Goal: Task Accomplishment & Management: Manage account settings

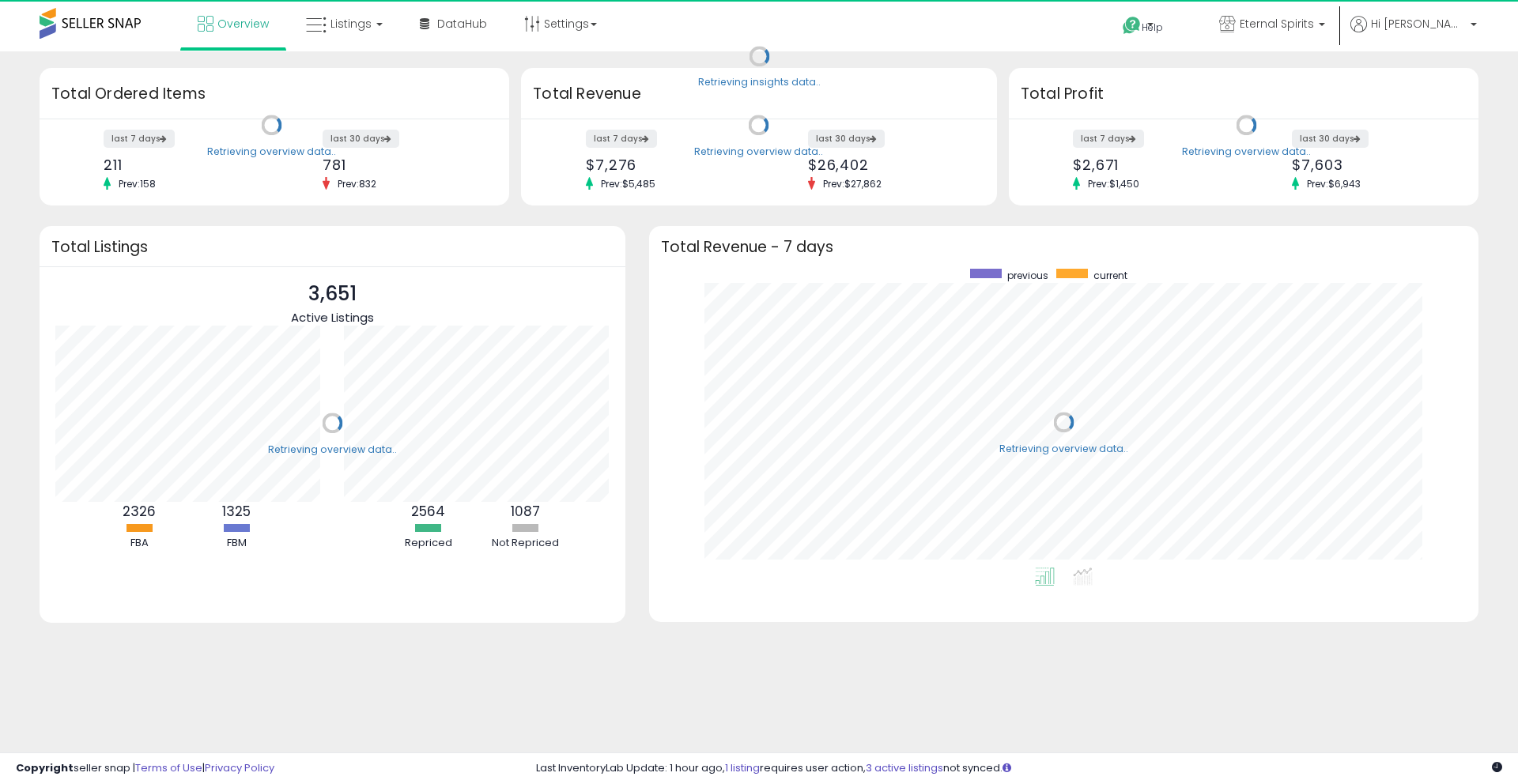
scroll to position [298, 798]
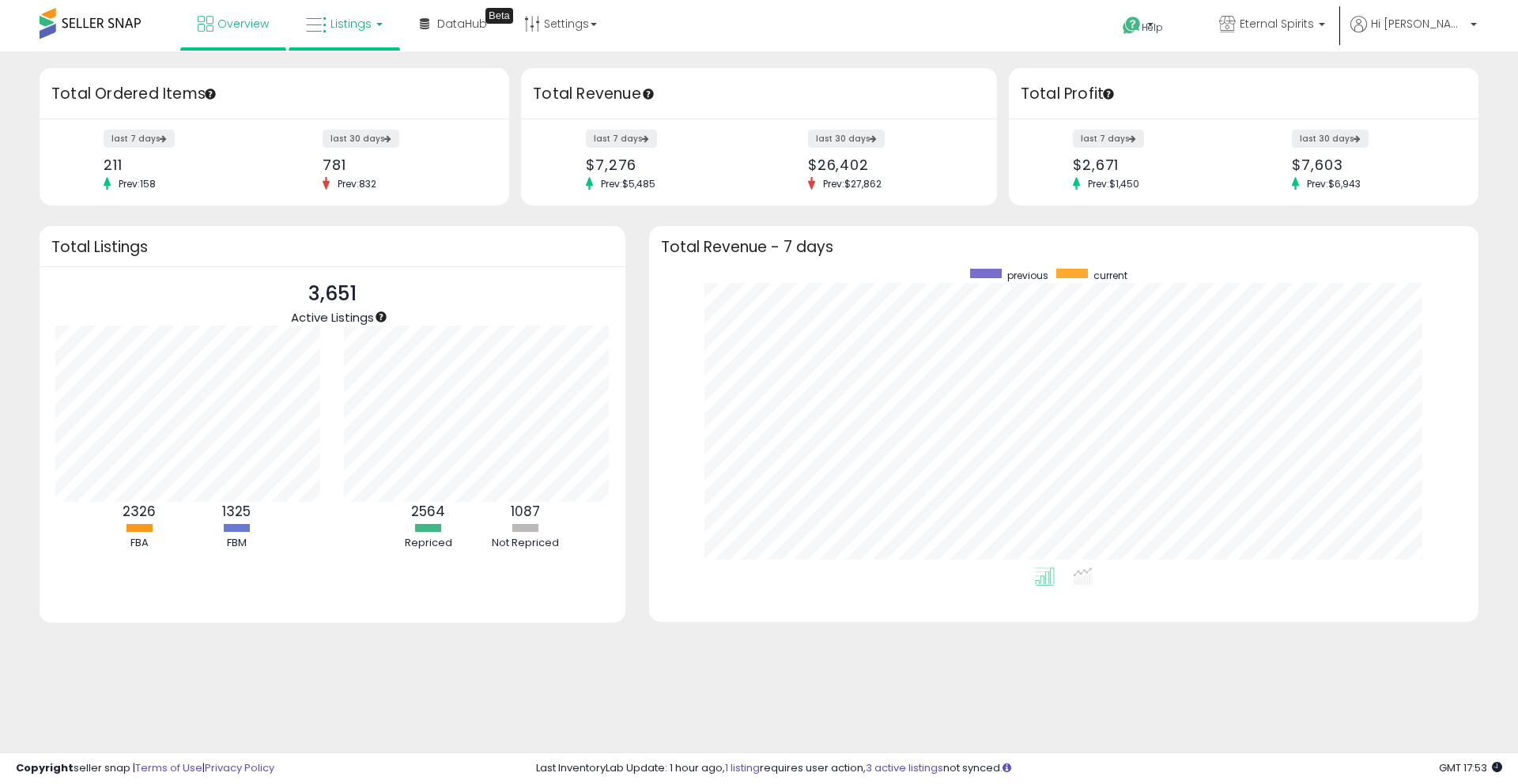
click at [352, 27] on span "Listings" at bounding box center [350, 24] width 41 height 16
click at [358, 81] on icon at bounding box center [356, 77] width 68 height 20
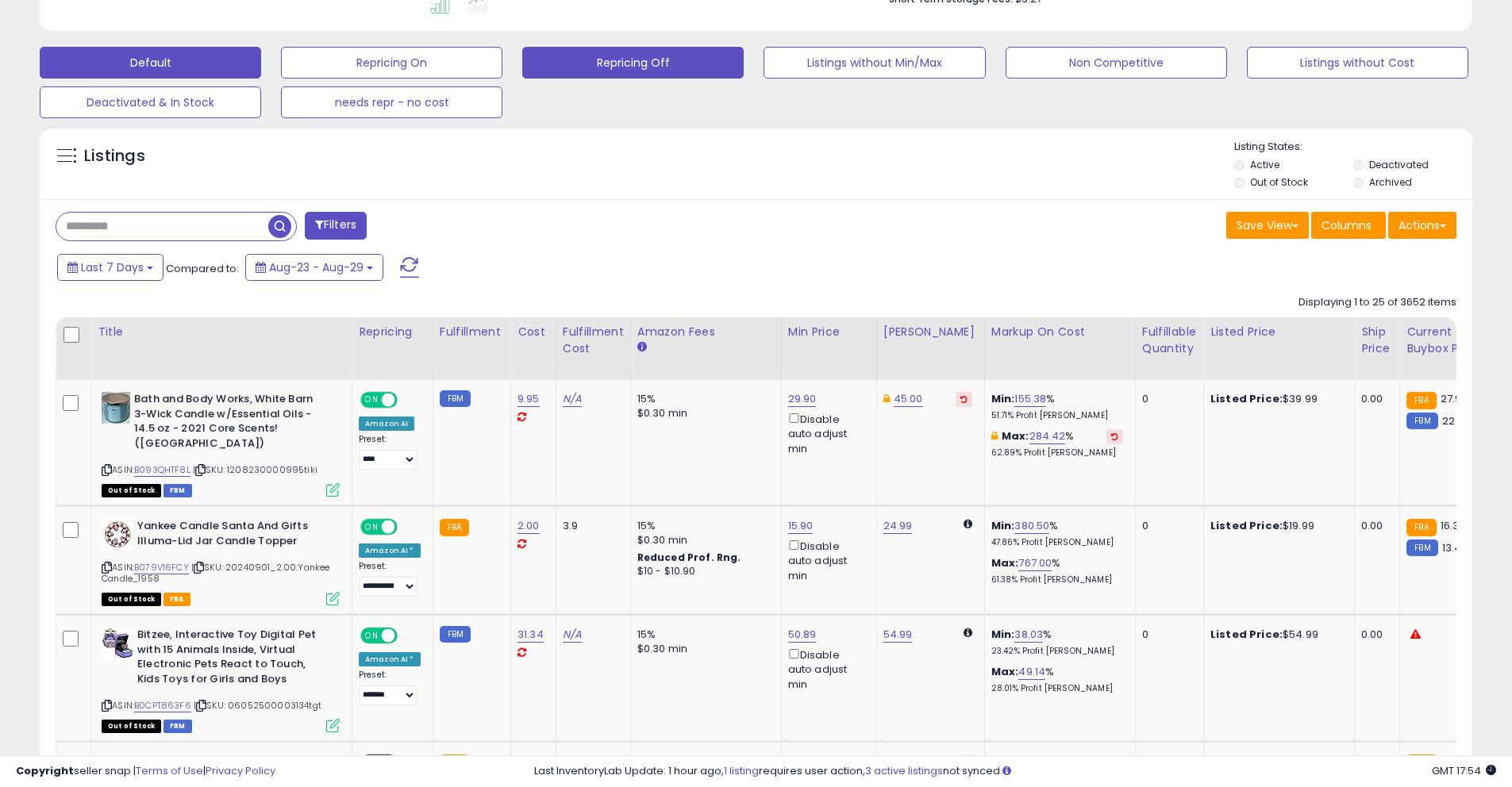
scroll to position [556, 0]
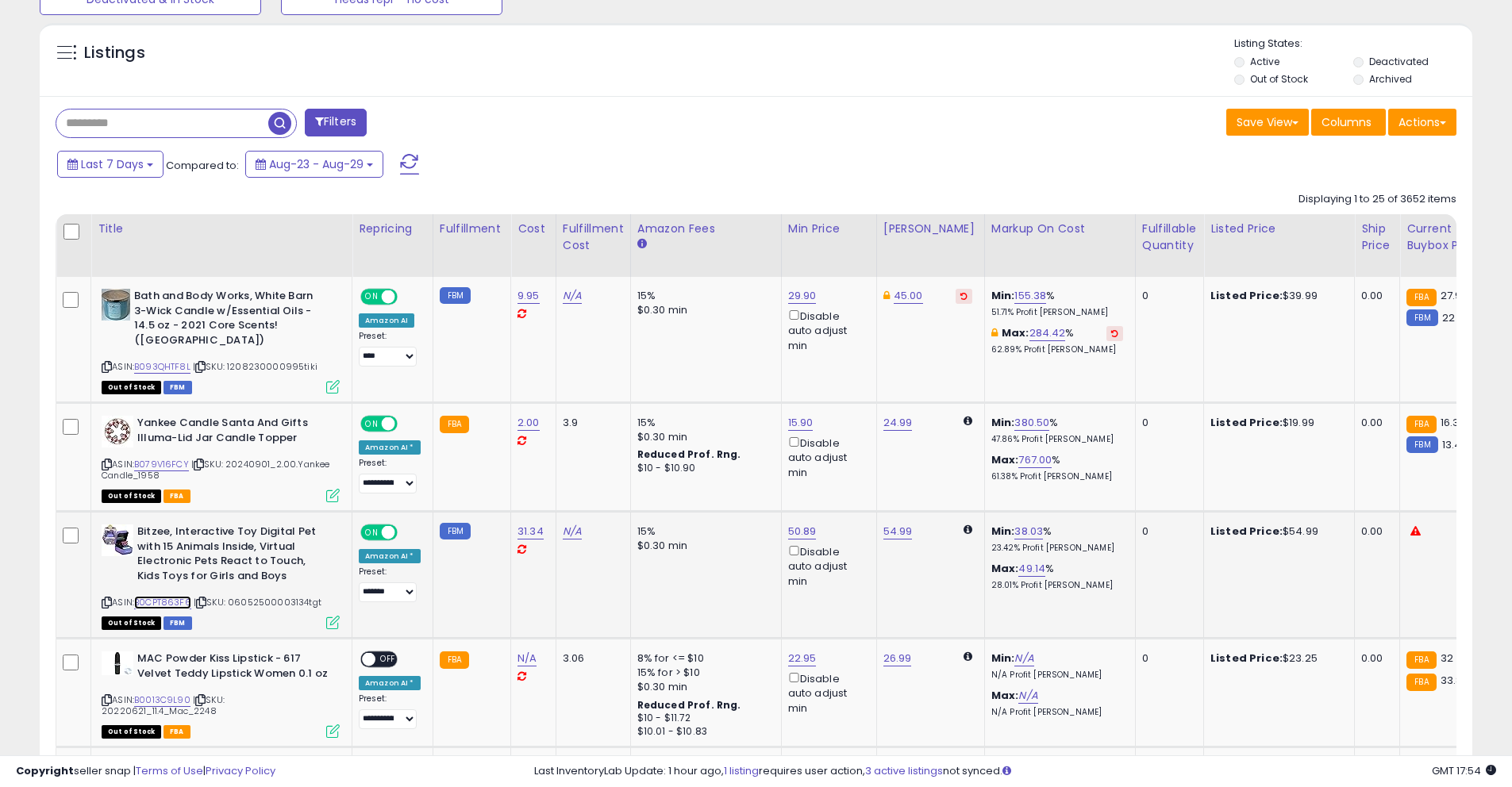
click at [178, 602] on link "B0CPT863F6" at bounding box center [162, 602] width 57 height 13
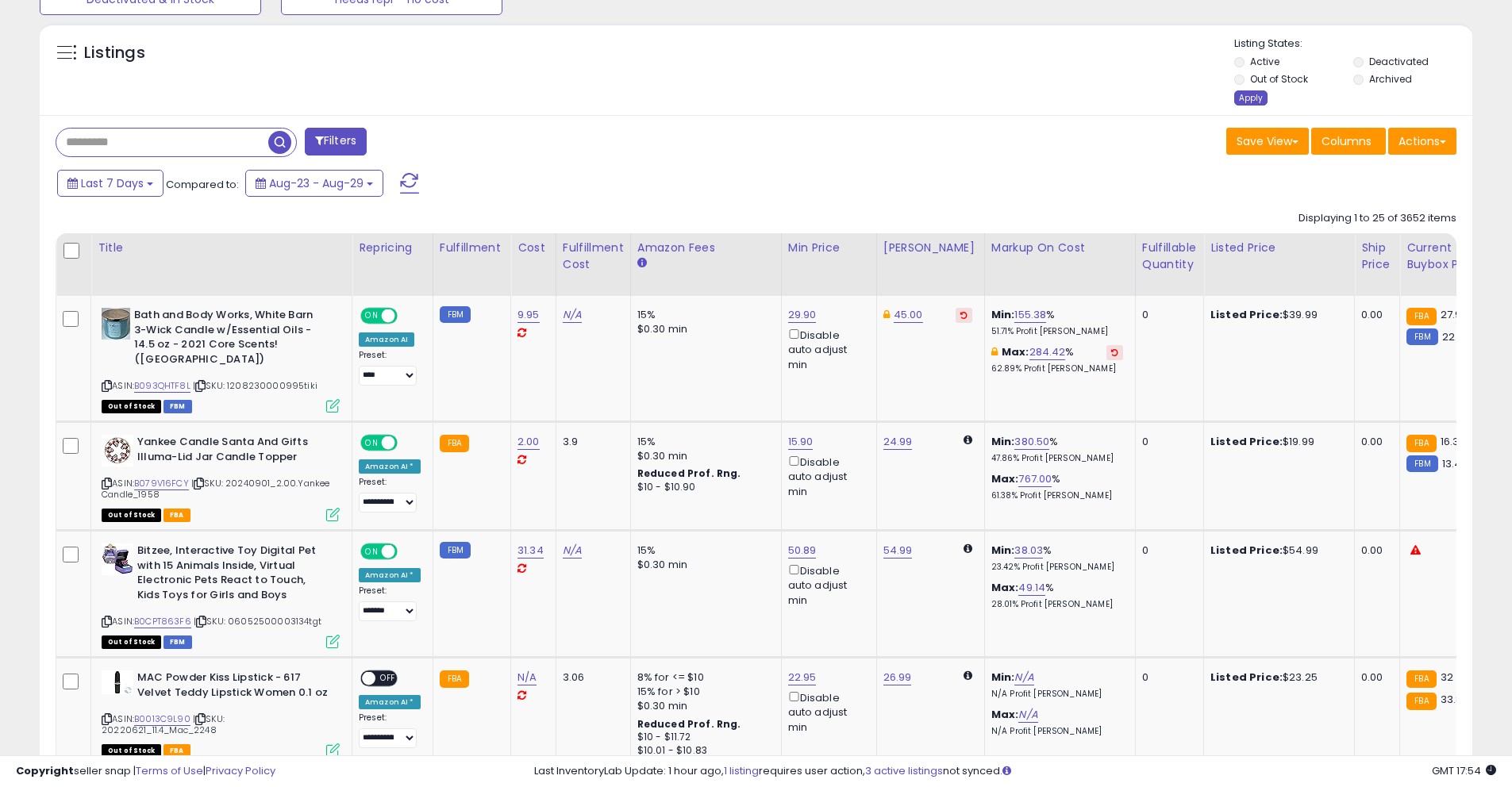
click at [1254, 94] on div "Apply" at bounding box center [1251, 98] width 34 height 15
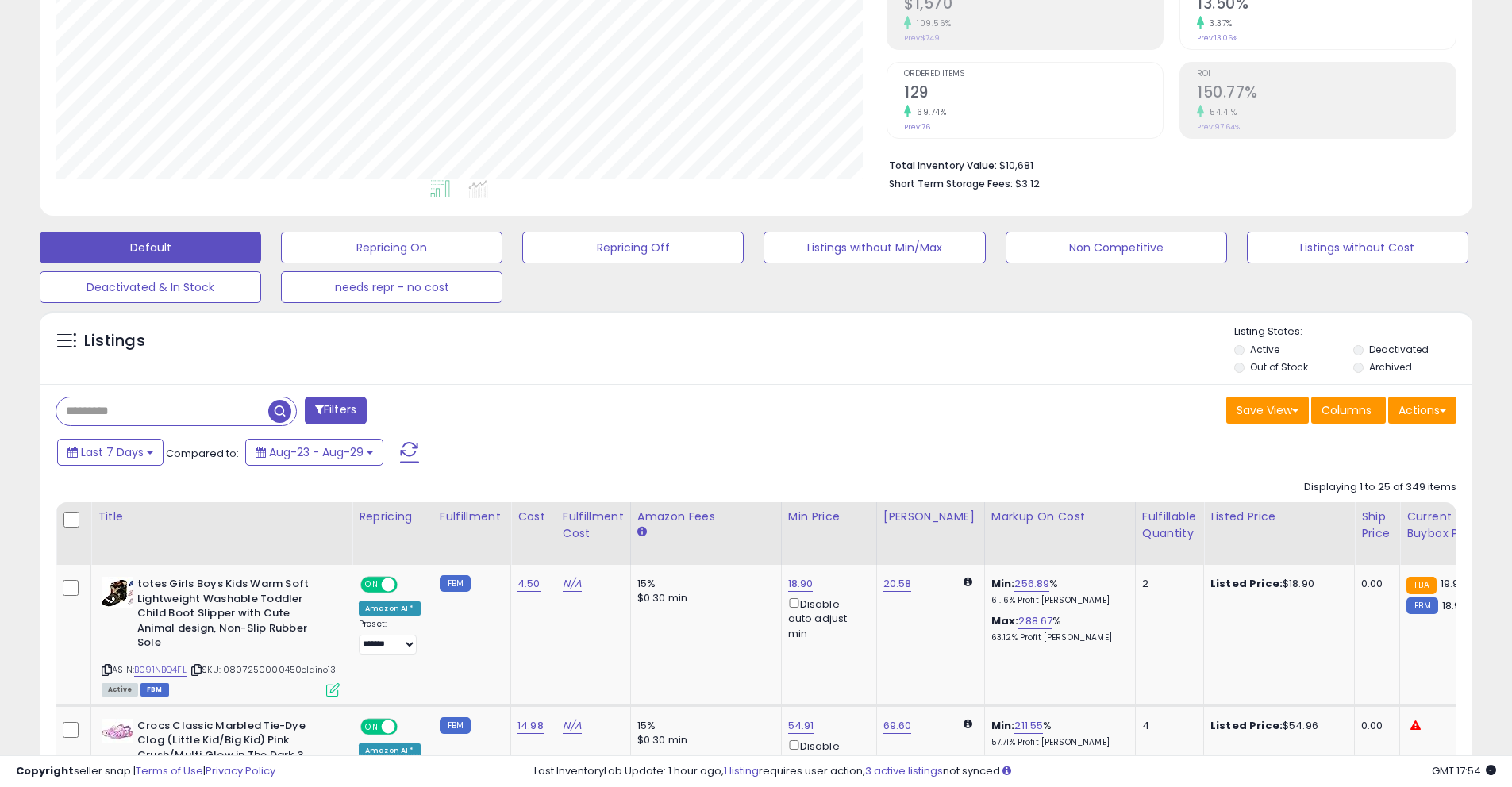
scroll to position [363, 0]
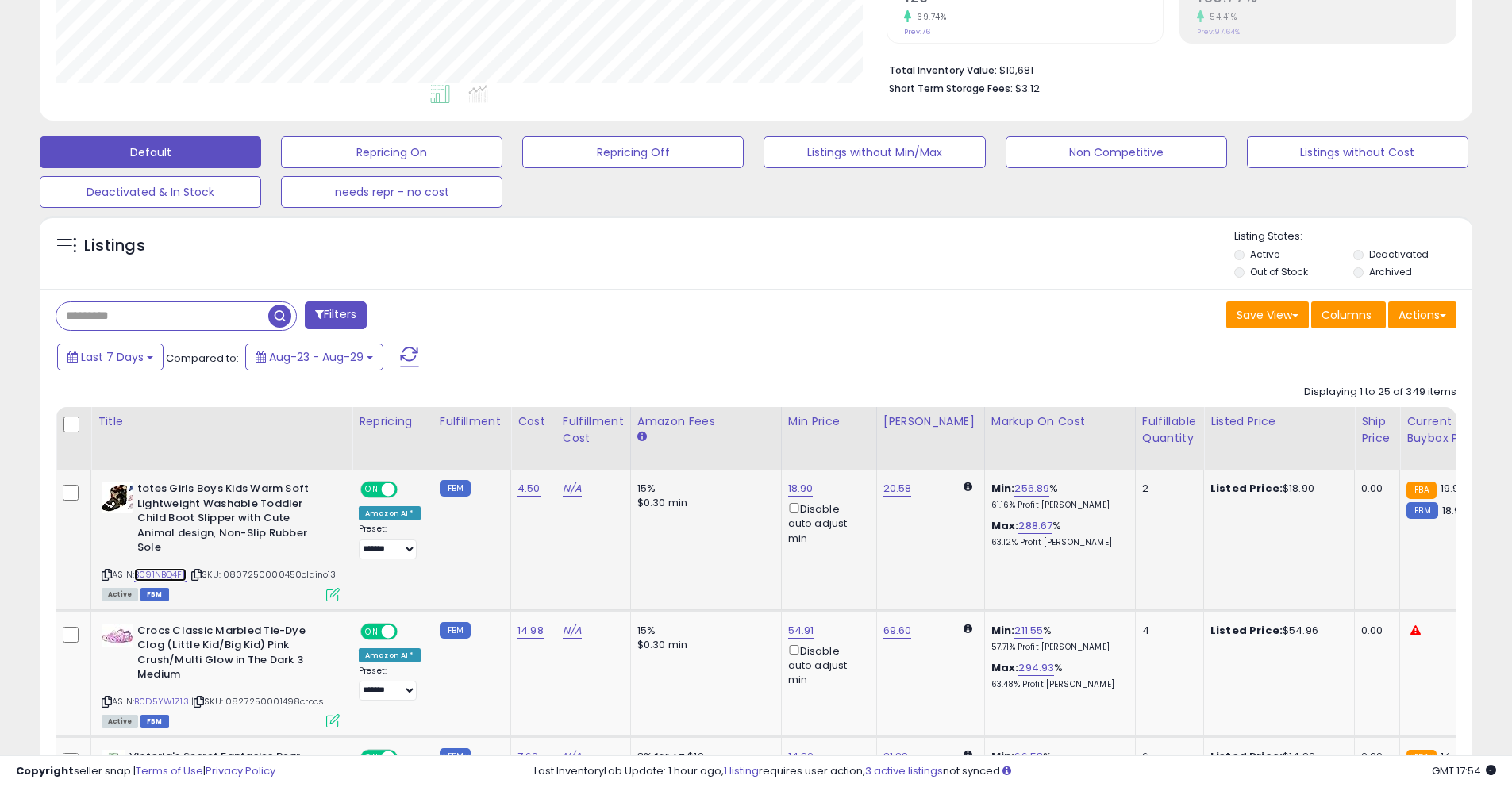
click at [160, 568] on link "B091NBQ4FL" at bounding box center [160, 575] width 52 height 13
